Goal: Transaction & Acquisition: Purchase product/service

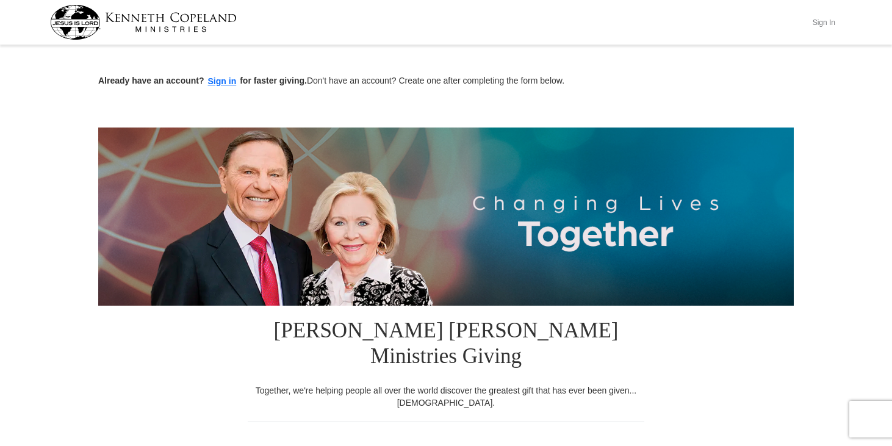
click at [820, 25] on button "Sign In" at bounding box center [823, 22] width 37 height 19
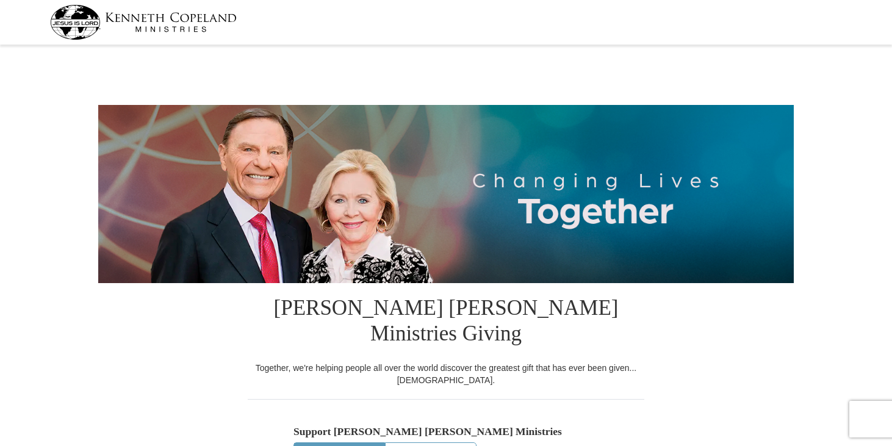
select select "MS"
